Goal: Browse casually: Explore the website without a specific task or goal

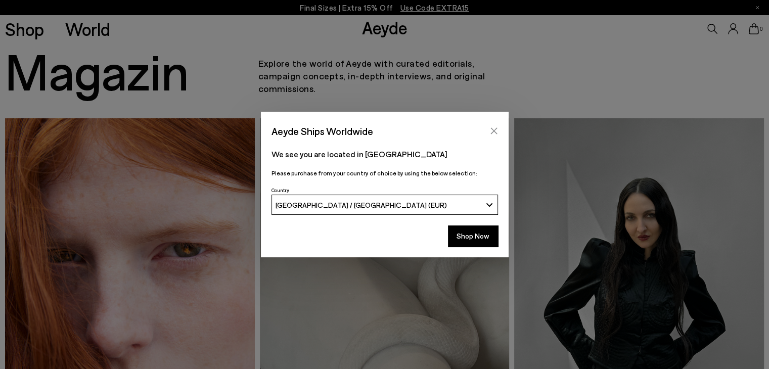
click at [491, 131] on icon "Close" at bounding box center [494, 131] width 8 height 8
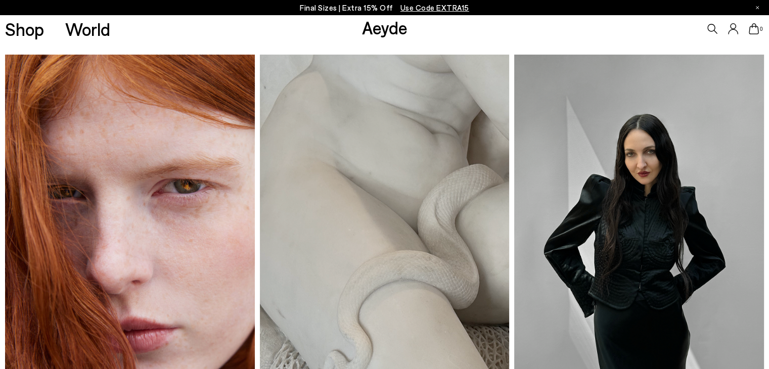
scroll to position [101, 0]
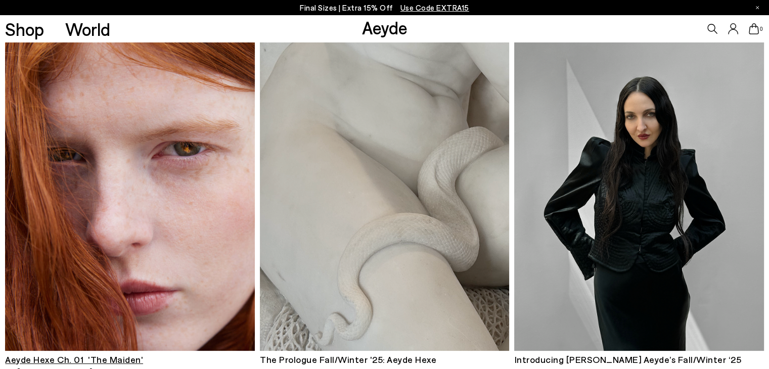
click at [150, 156] on img at bounding box center [129, 184] width 249 height 334
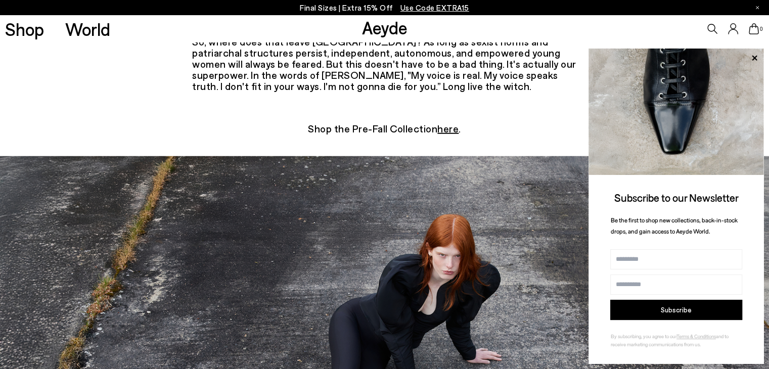
scroll to position [2831, 0]
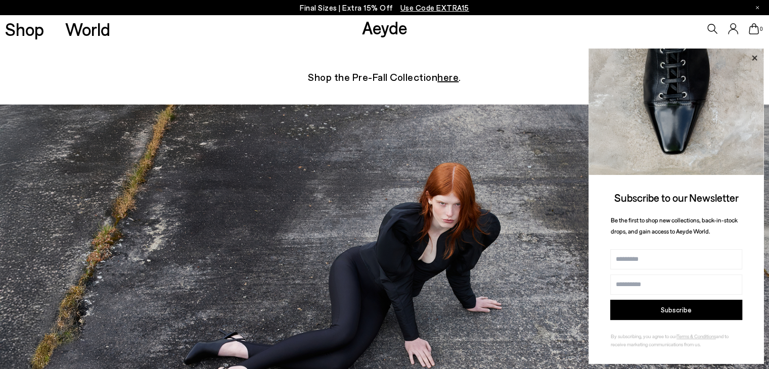
click at [756, 58] on icon at bounding box center [754, 58] width 13 height 13
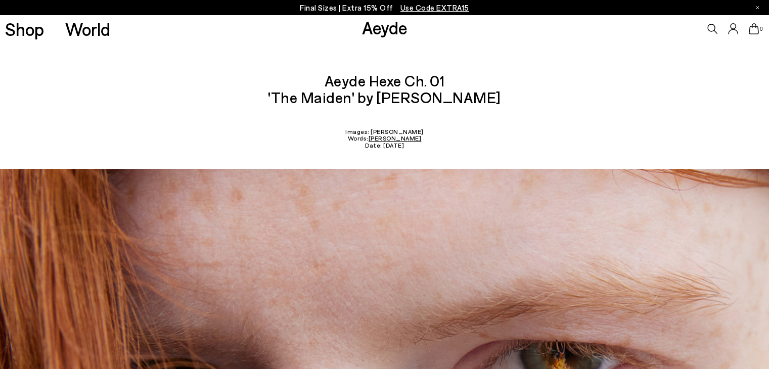
scroll to position [0, 0]
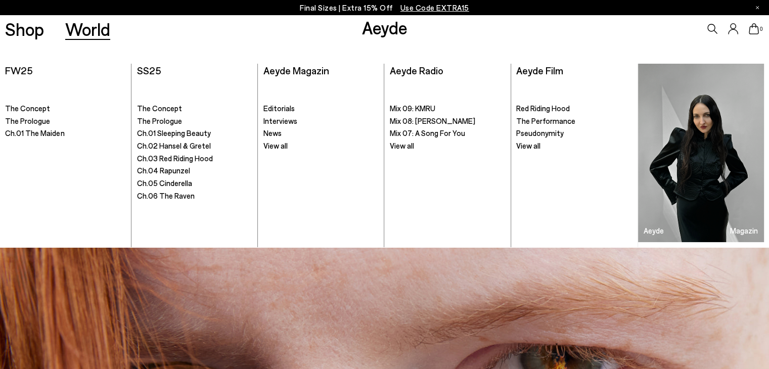
click at [87, 26] on link "World" at bounding box center [87, 29] width 45 height 18
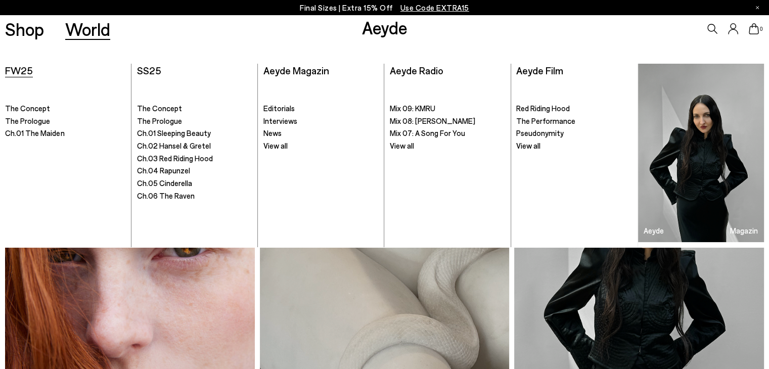
click at [22, 71] on span "FW25" at bounding box center [19, 70] width 28 height 12
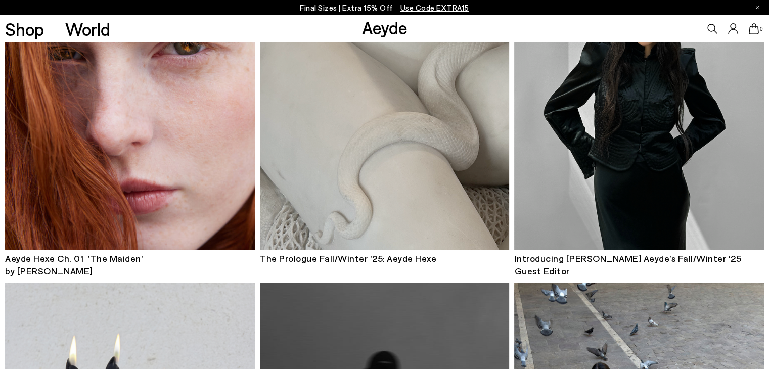
scroll to position [101, 0]
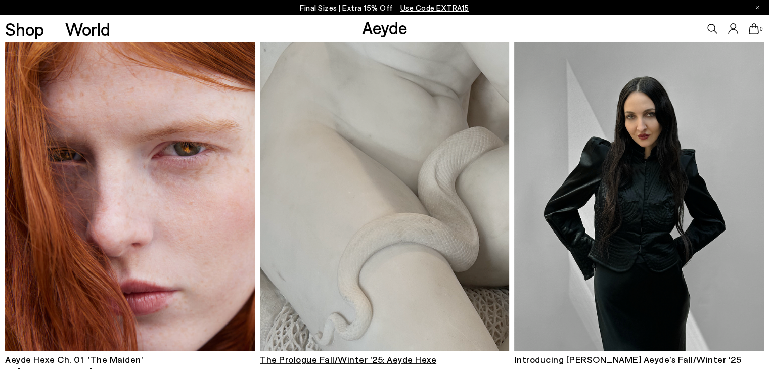
click at [378, 182] on img at bounding box center [384, 184] width 249 height 334
click at [672, 196] on img at bounding box center [638, 184] width 249 height 334
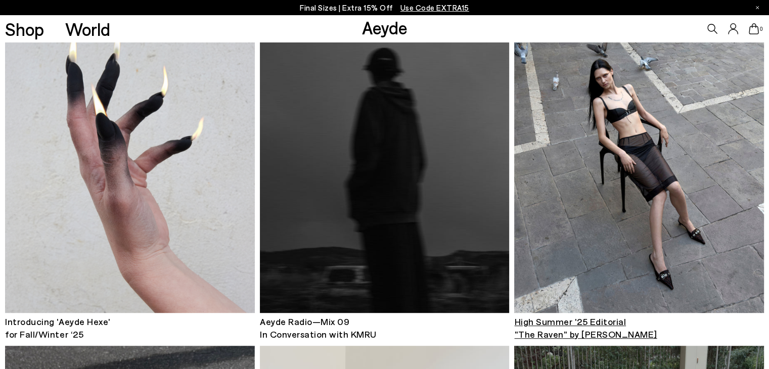
scroll to position [556, 0]
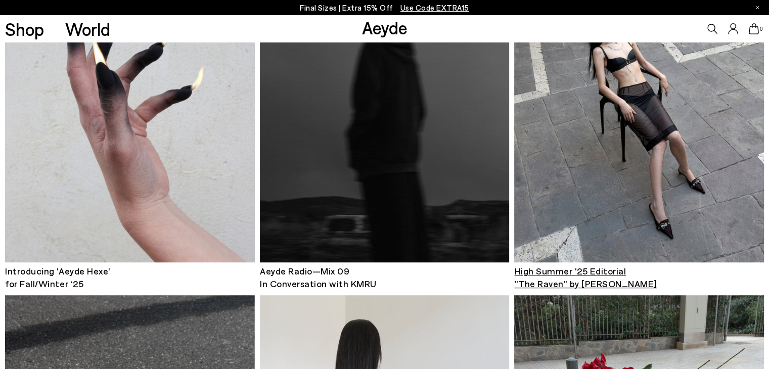
click at [694, 153] on img at bounding box center [638, 96] width 249 height 334
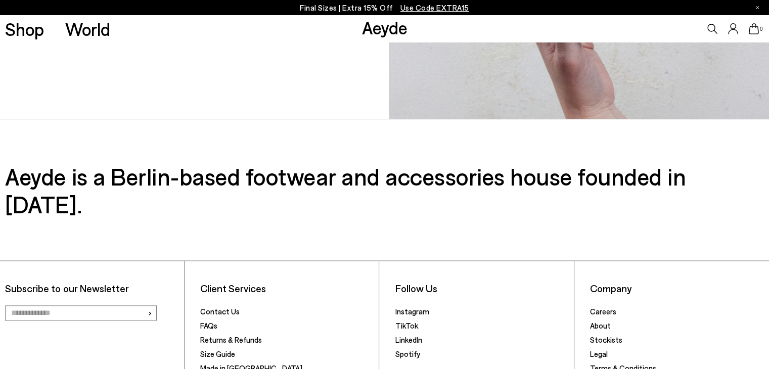
scroll to position [1062, 0]
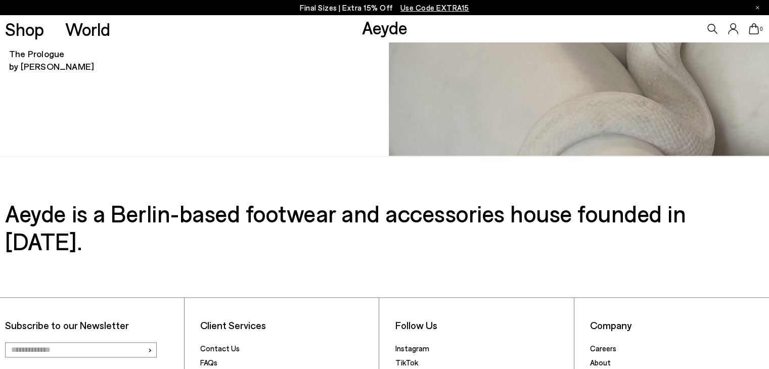
scroll to position [1081, 0]
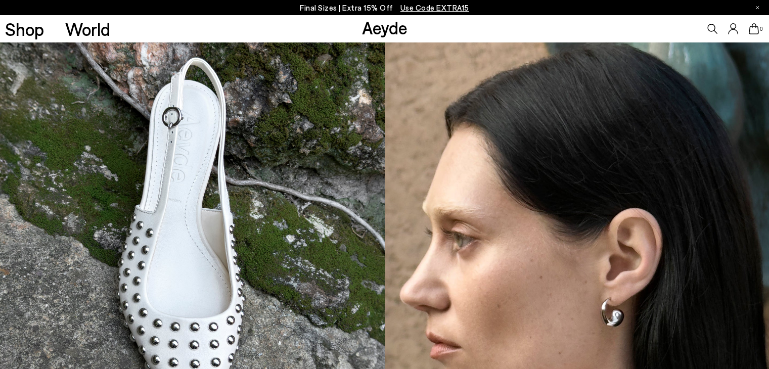
scroll to position [5207, 0]
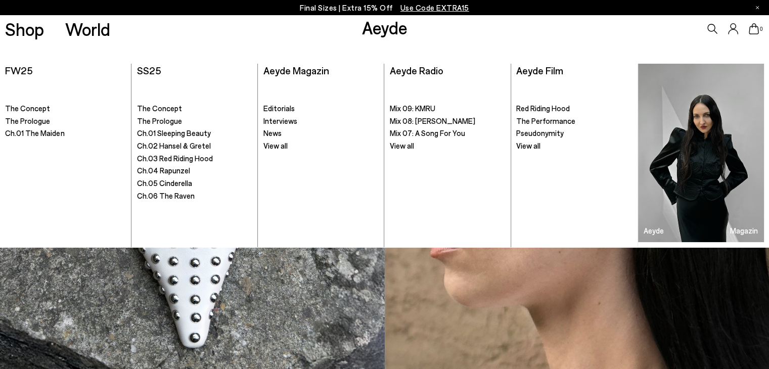
click at [394, 29] on link "Aeyde" at bounding box center [384, 27] width 45 height 21
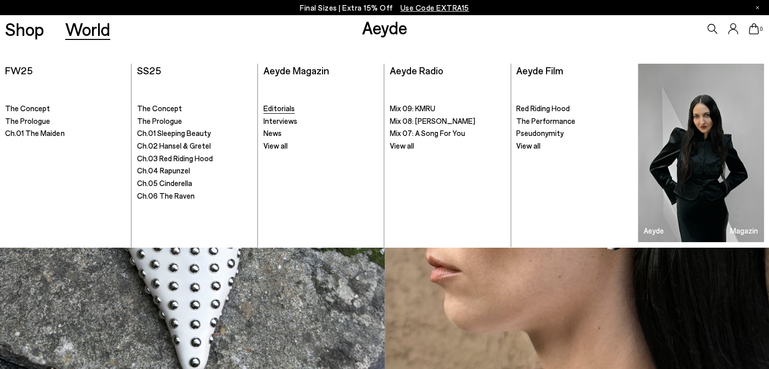
click at [279, 108] on span "Editorials" at bounding box center [278, 108] width 31 height 9
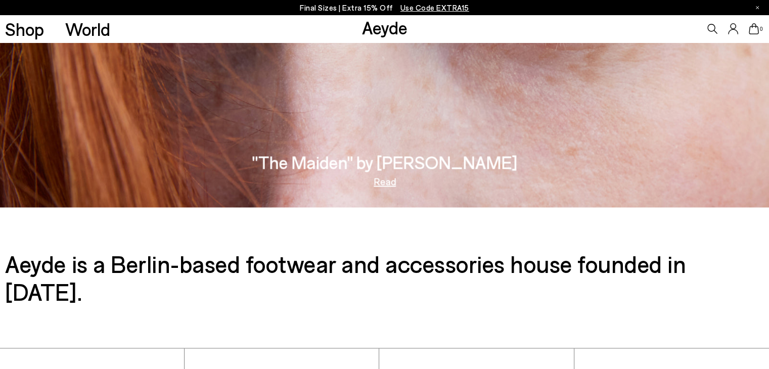
scroll to position [1446, 0]
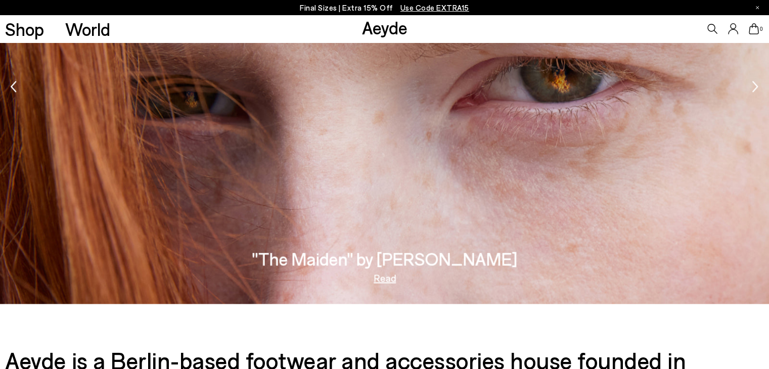
click at [753, 83] on icon "Next slide" at bounding box center [755, 86] width 6 height 22
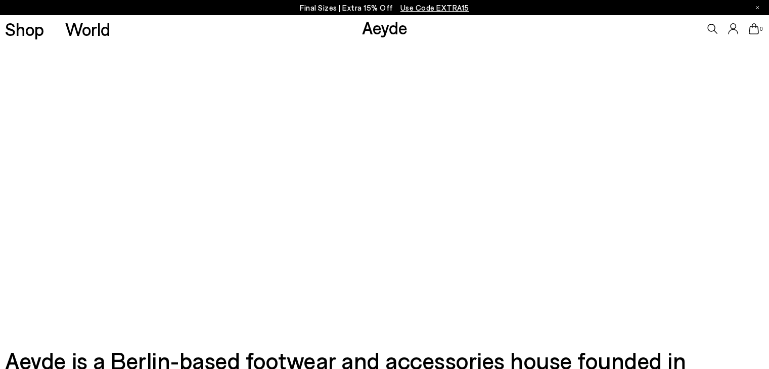
click at [753, 83] on icon "Next slide" at bounding box center [755, 86] width 6 height 22
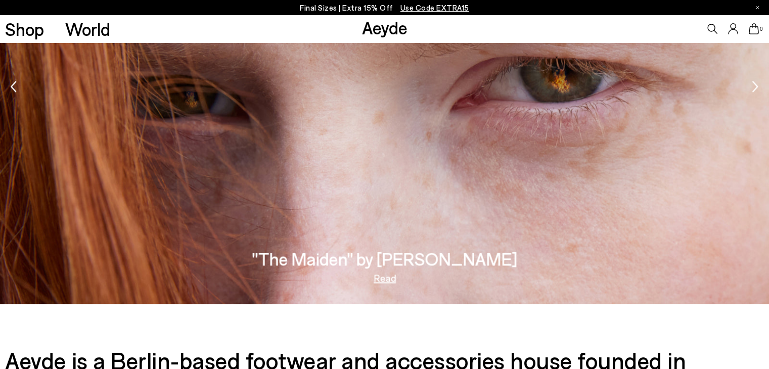
click at [753, 83] on icon "Next slide" at bounding box center [755, 86] width 6 height 22
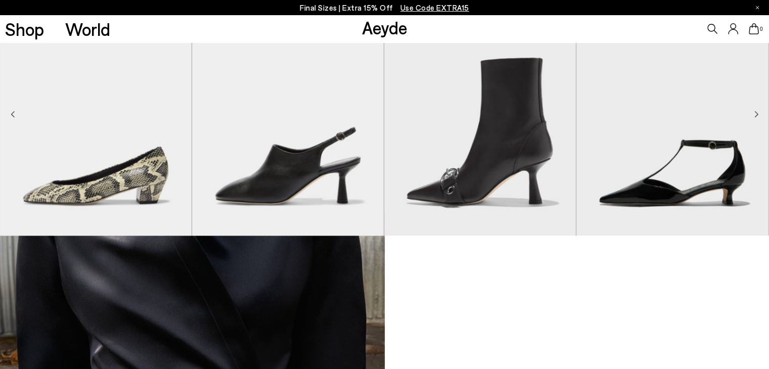
scroll to position [637, 0]
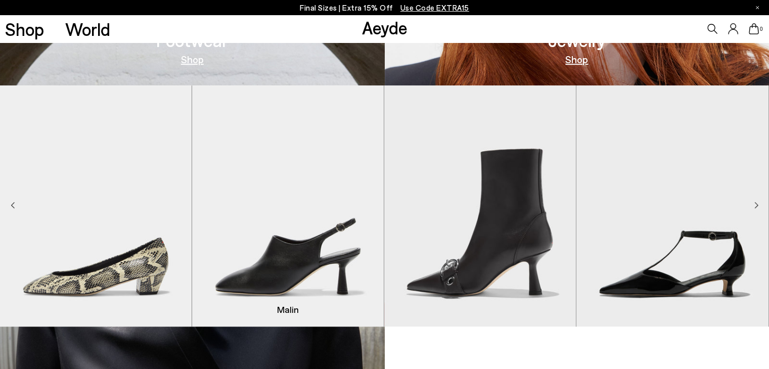
click at [257, 243] on img "2 / 9" at bounding box center [288, 205] width 192 height 241
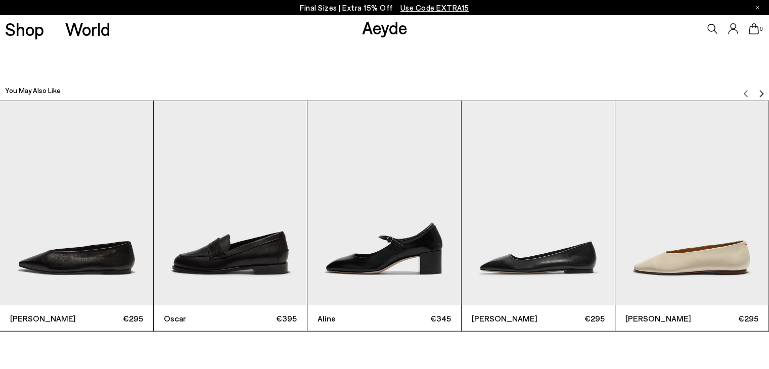
scroll to position [2477, 0]
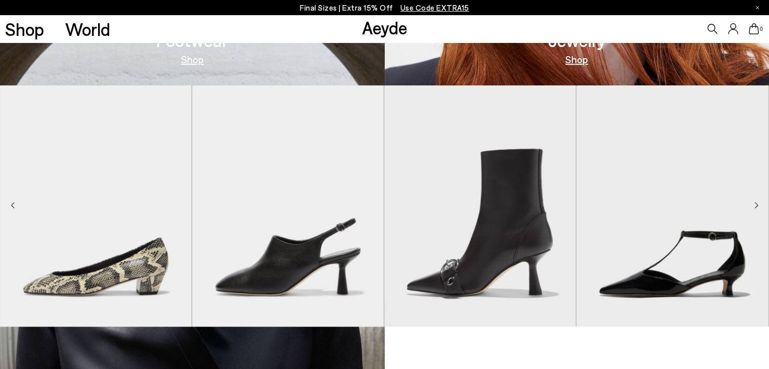
scroll to position [637, 0]
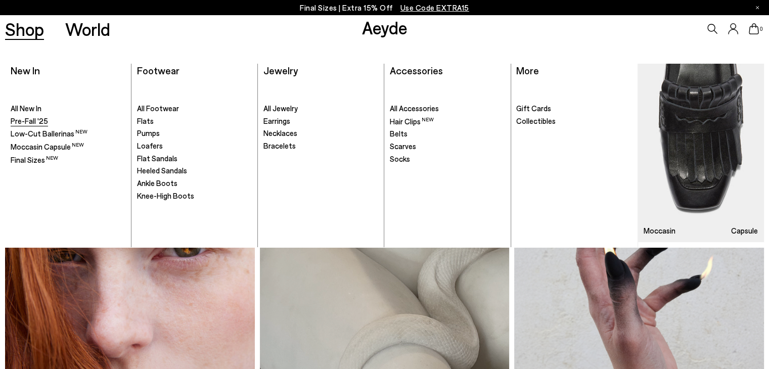
click at [34, 122] on span "Pre-Fall '25" at bounding box center [29, 120] width 37 height 9
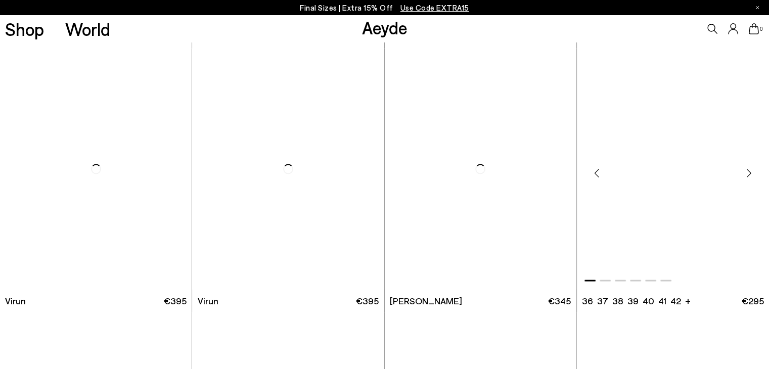
scroll to position [5539, 0]
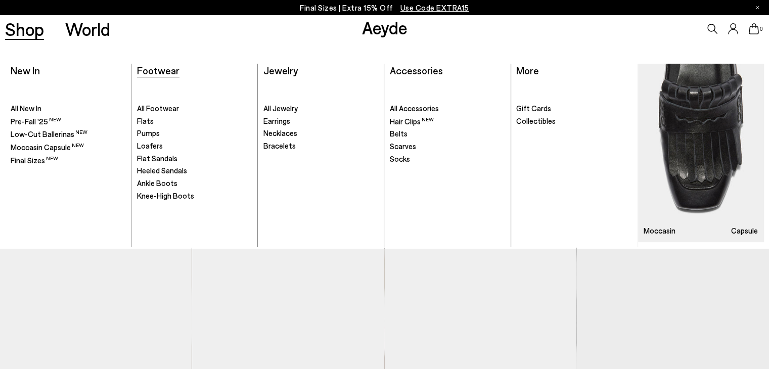
click at [148, 65] on span "Footwear" at bounding box center [158, 70] width 42 height 12
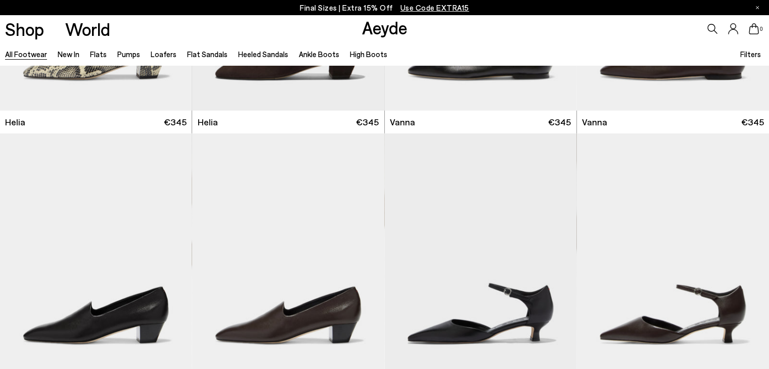
scroll to position [2629, 0]
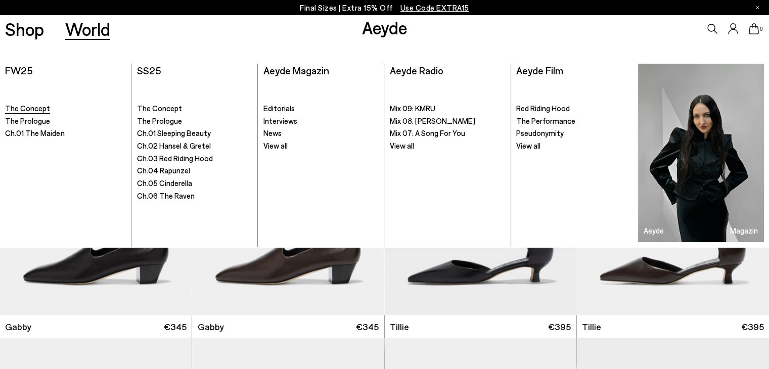
click at [34, 110] on span "The Concept" at bounding box center [27, 108] width 45 height 9
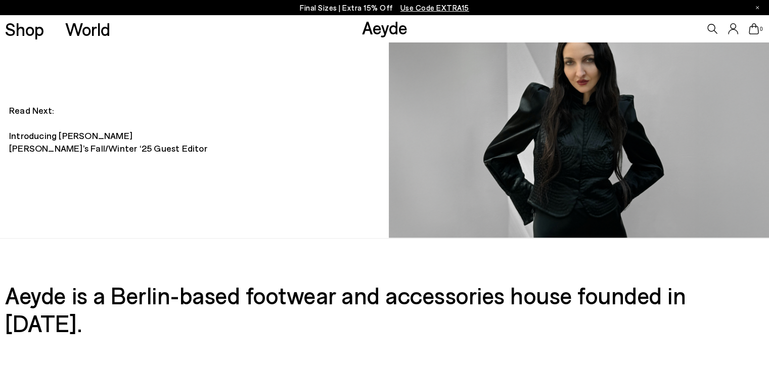
scroll to position [1097, 0]
